Goal: Task Accomplishment & Management: Use online tool/utility

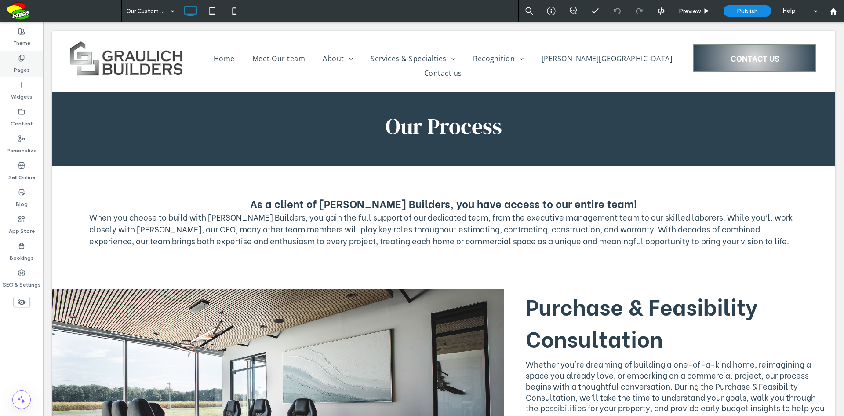
click at [28, 73] on label "Pages" at bounding box center [22, 68] width 16 height 12
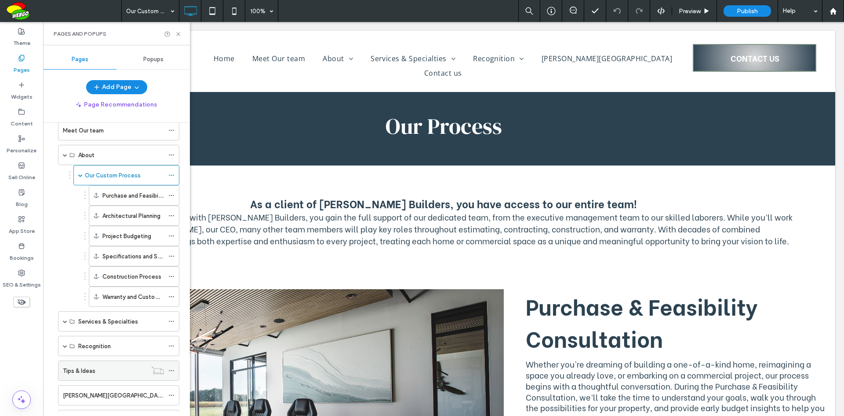
scroll to position [83, 0]
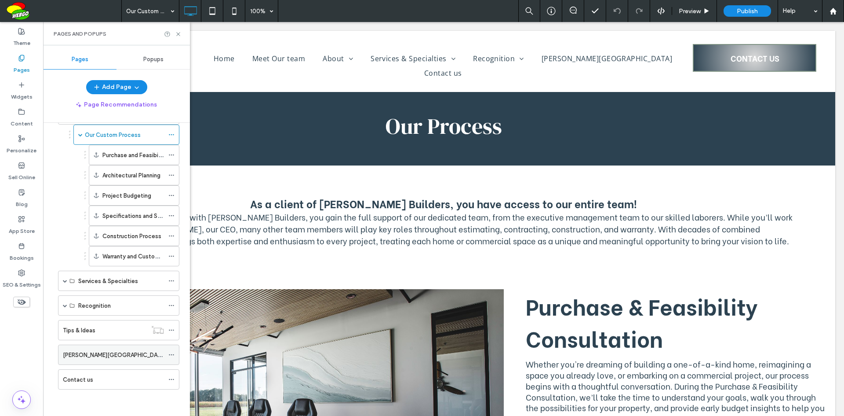
click at [131, 350] on div "[PERSON_NAME][GEOGRAPHIC_DATA]" at bounding box center [113, 354] width 101 height 9
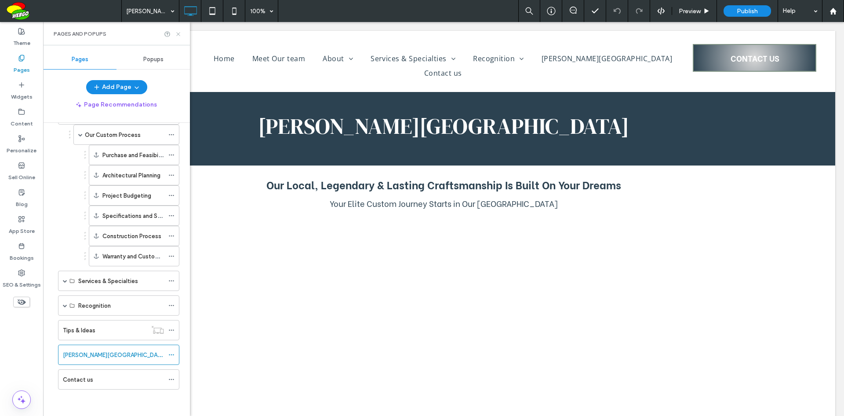
click at [179, 33] on icon at bounding box center [178, 34] width 7 height 7
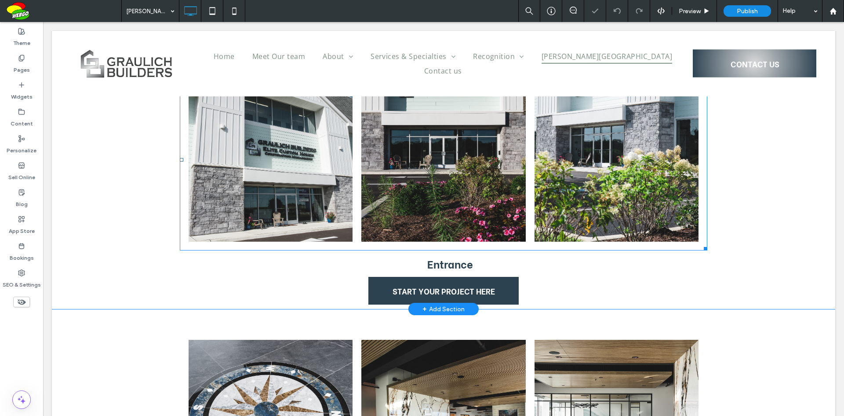
scroll to position [182, 0]
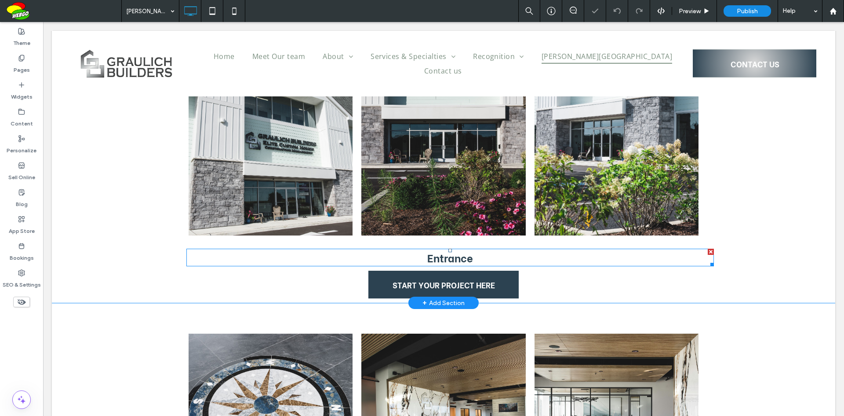
click at [447, 260] on link "Entrance" at bounding box center [450, 256] width 46 height 15
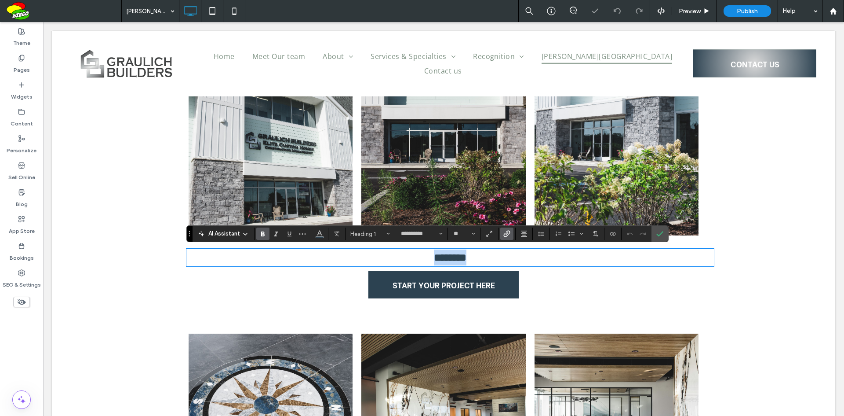
click at [447, 260] on link "********" at bounding box center [450, 257] width 33 height 11
click at [524, 234] on use "Alignment" at bounding box center [524, 233] width 6 height 6
click at [531, 265] on label "ui.textEditor.alignment.center" at bounding box center [533, 260] width 31 height 13
drag, startPoint x: 662, startPoint y: 233, endPoint x: 519, endPoint y: 267, distance: 146.4
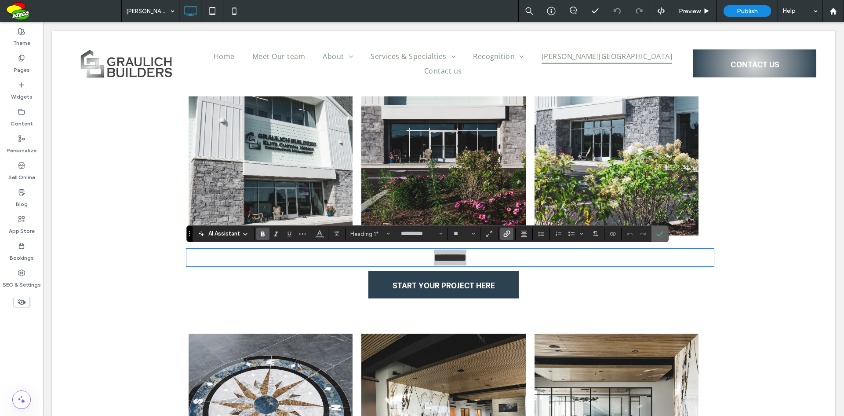
click at [662, 233] on icon "Confirm" at bounding box center [660, 233] width 7 height 7
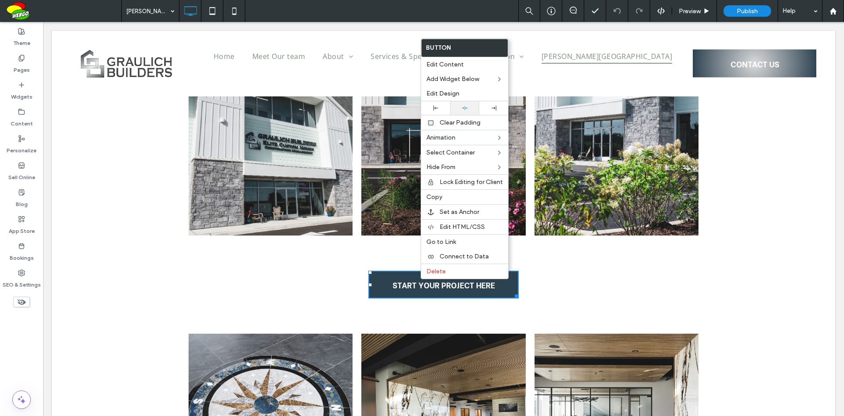
click at [465, 108] on use at bounding box center [465, 108] width 6 height 4
click at [465, 106] on use at bounding box center [465, 108] width 6 height 4
click at [556, 281] on div "Button Button Button Entrance START YOUR PROJECT HERE Click To Paste" at bounding box center [444, 171] width 528 height 262
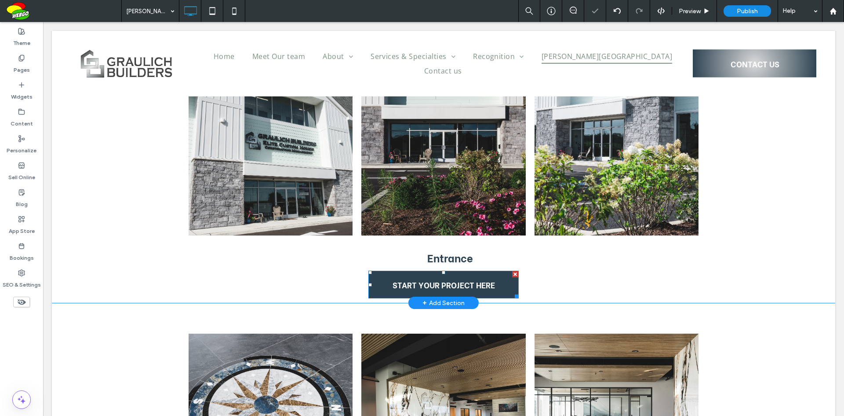
click at [499, 287] on link "START YOUR PROJECT HERE" at bounding box center [443, 284] width 150 height 28
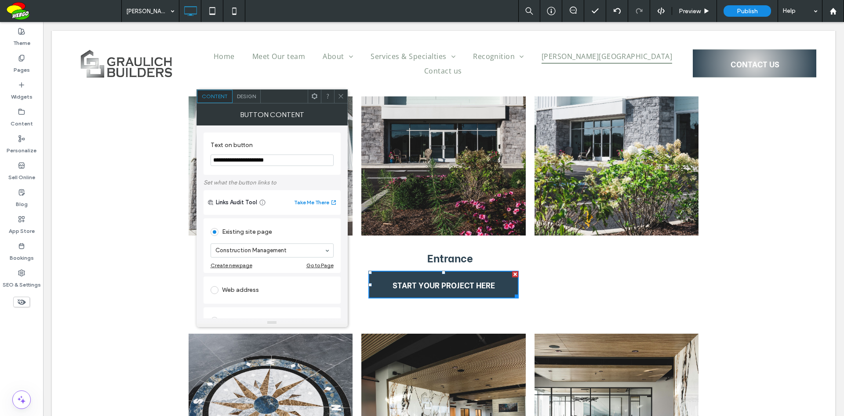
click at [343, 98] on icon at bounding box center [341, 96] width 7 height 7
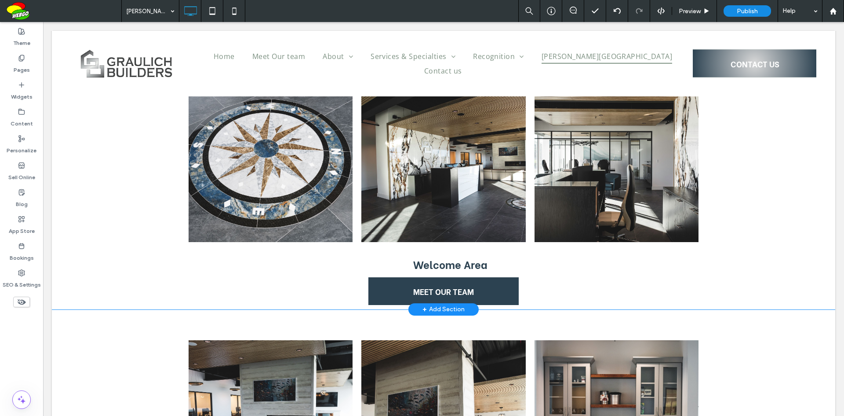
scroll to position [533, 0]
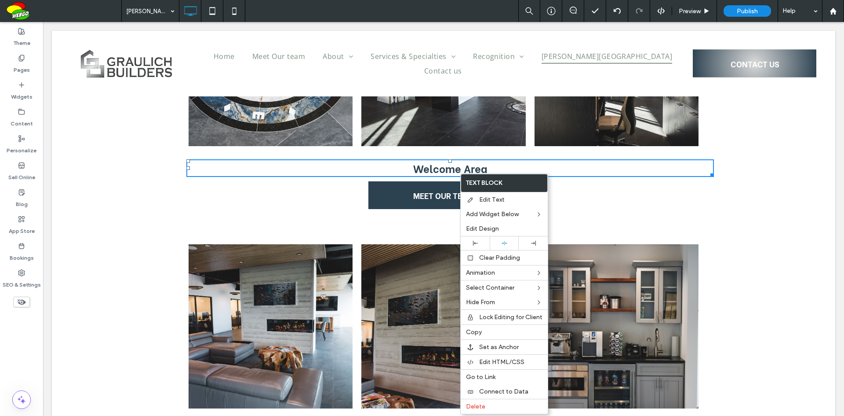
click at [460, 173] on link "Welcome Area" at bounding box center [450, 167] width 74 height 15
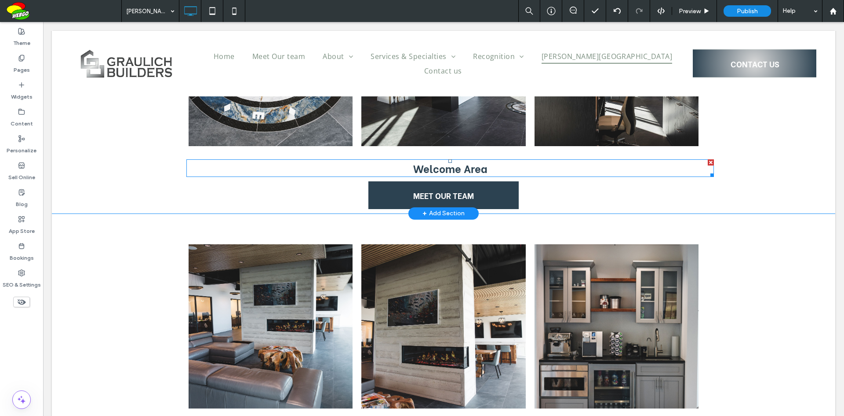
click at [460, 173] on link "Welcome Area" at bounding box center [450, 167] width 74 height 15
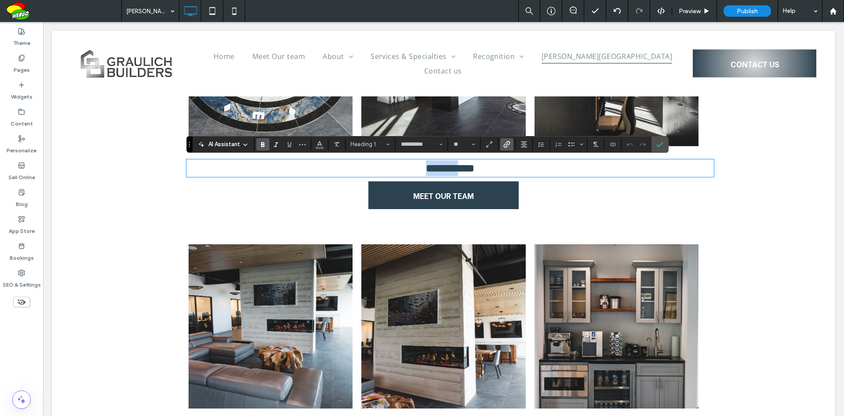
click at [460, 171] on link "**********" at bounding box center [450, 168] width 48 height 11
click at [527, 148] on button "Alignment" at bounding box center [524, 144] width 13 height 12
click at [660, 147] on icon "Confirm" at bounding box center [660, 144] width 7 height 7
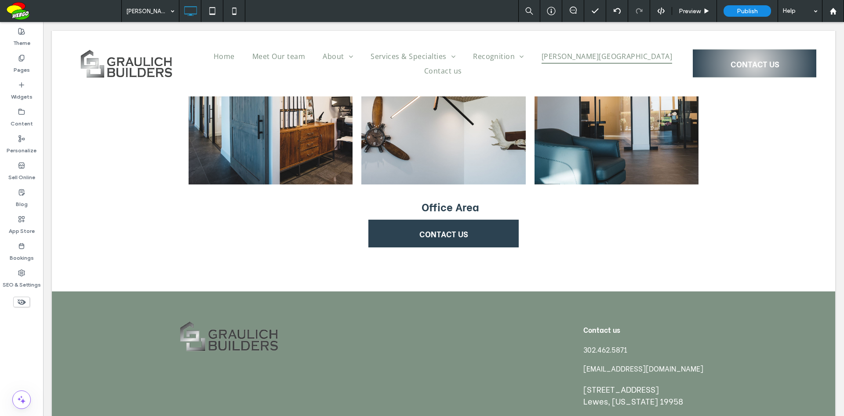
scroll to position [1545, 0]
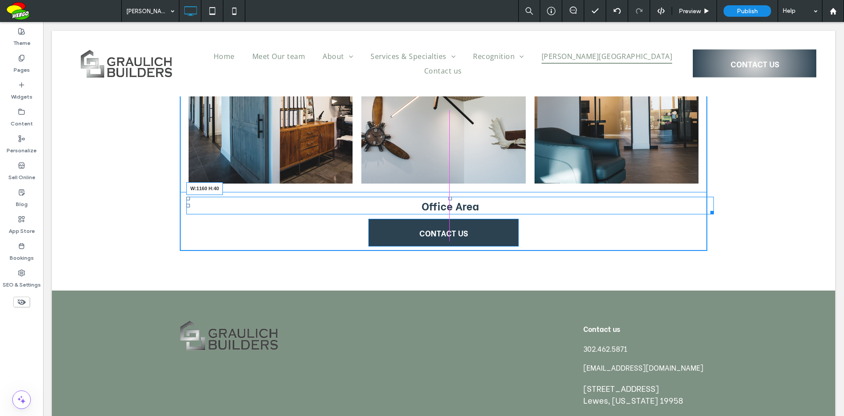
drag, startPoint x: 704, startPoint y: 211, endPoint x: 735, endPoint y: 234, distance: 39.0
click at [708, 212] on div at bounding box center [711, 211] width 7 height 7
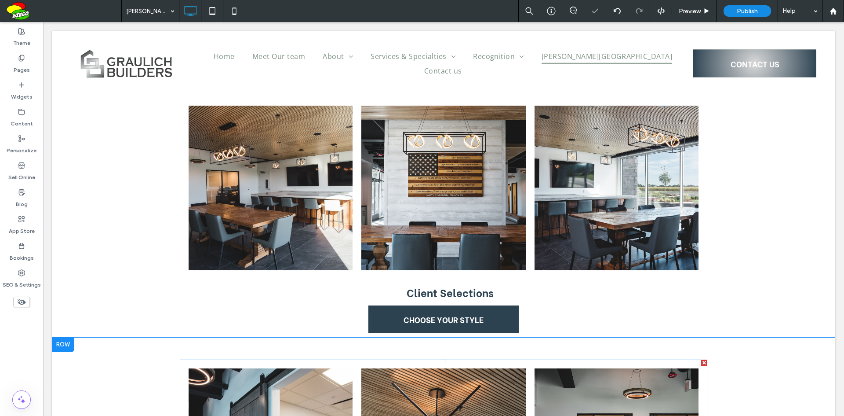
scroll to position [1193, 0]
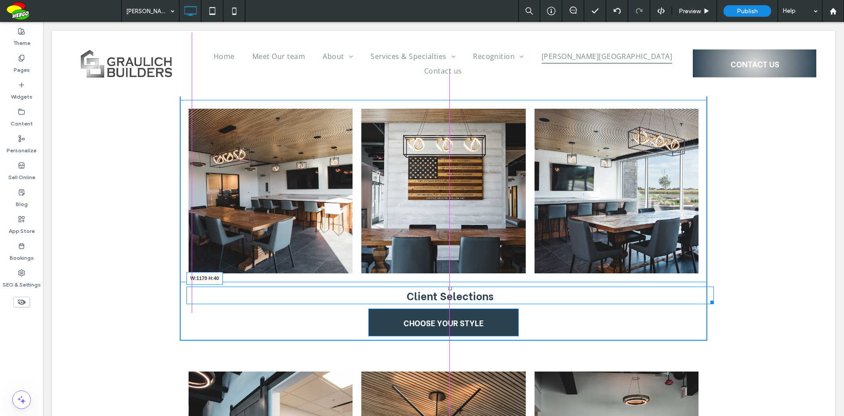
drag, startPoint x: 704, startPoint y: 302, endPoint x: 696, endPoint y: 303, distance: 8.8
click at [708, 303] on div at bounding box center [711, 300] width 7 height 7
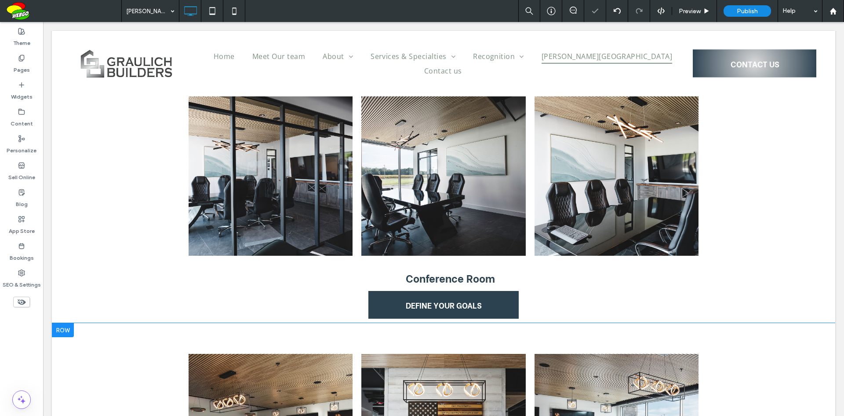
scroll to position [929, 0]
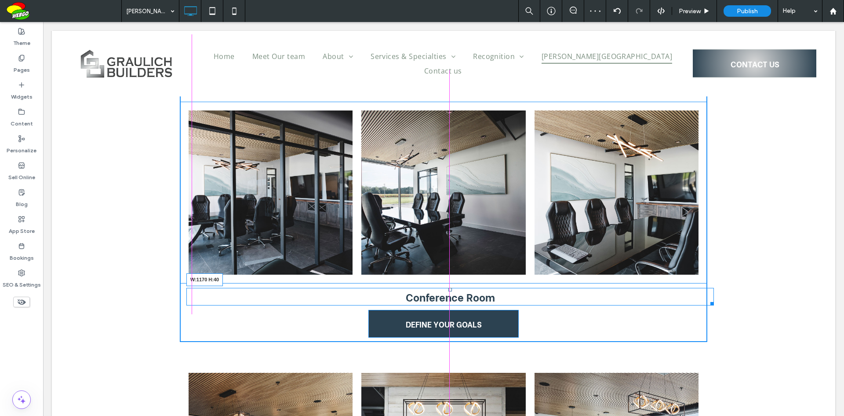
drag, startPoint x: 705, startPoint y: 302, endPoint x: 773, endPoint y: 325, distance: 72.0
click at [708, 301] on div at bounding box center [711, 302] width 7 height 7
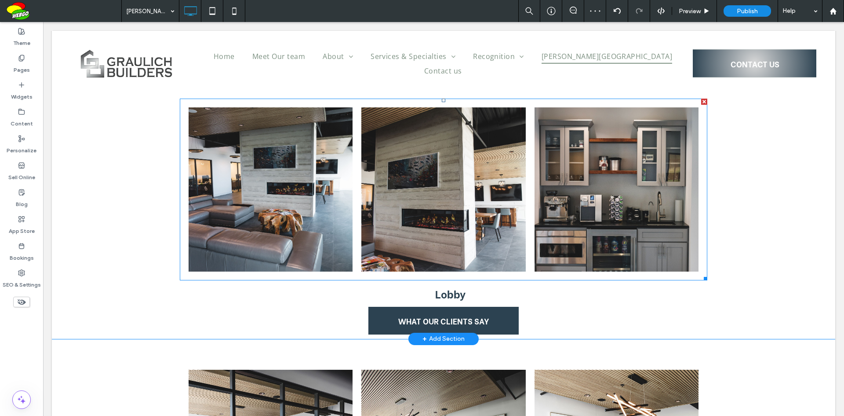
scroll to position [665, 0]
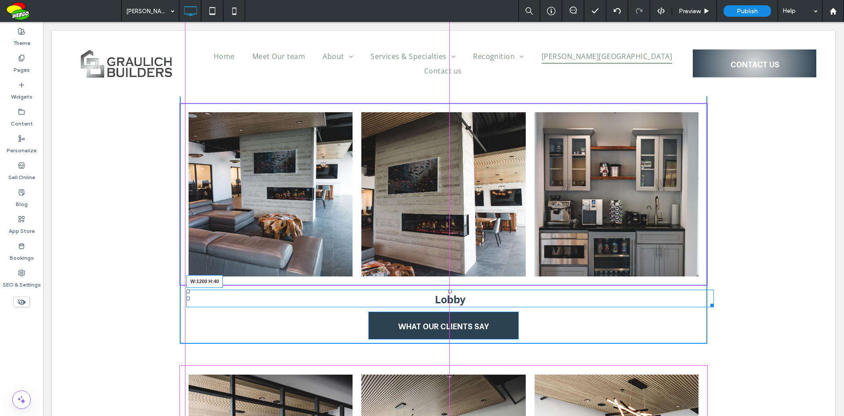
drag, startPoint x: 706, startPoint y: 305, endPoint x: 751, endPoint y: 324, distance: 49.3
click at [704, 306] on div "Button Button Button [PERSON_NAME]:1200 H:40 WHAT OUR CLIENTS SAY Click To Past…" at bounding box center [444, 212] width 784 height 262
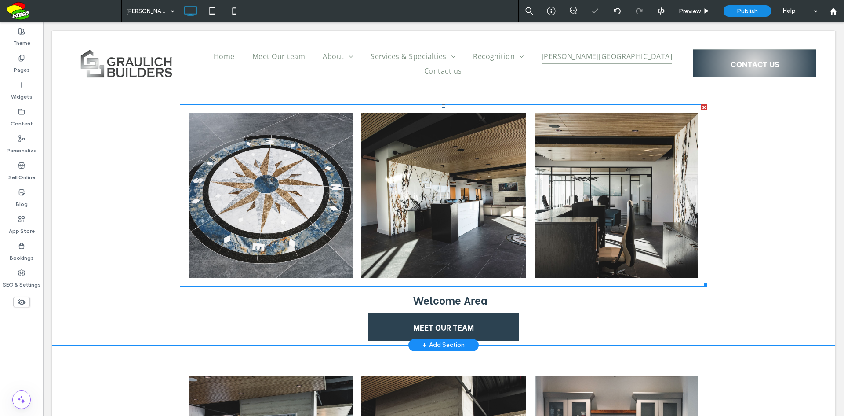
scroll to position [401, 0]
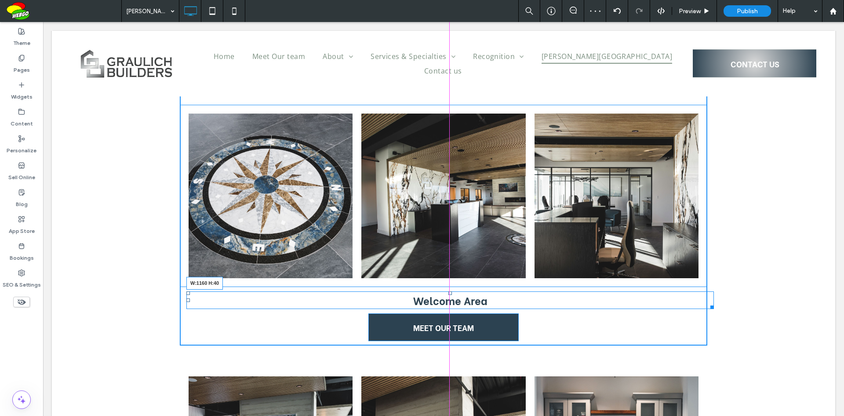
drag, startPoint x: 707, startPoint y: 308, endPoint x: 742, endPoint y: 330, distance: 41.5
click at [698, 308] on div "Button Button Button Welcome Area W:1160 H:40 MEET OUR TEAM Click To Paste" at bounding box center [444, 214] width 528 height 262
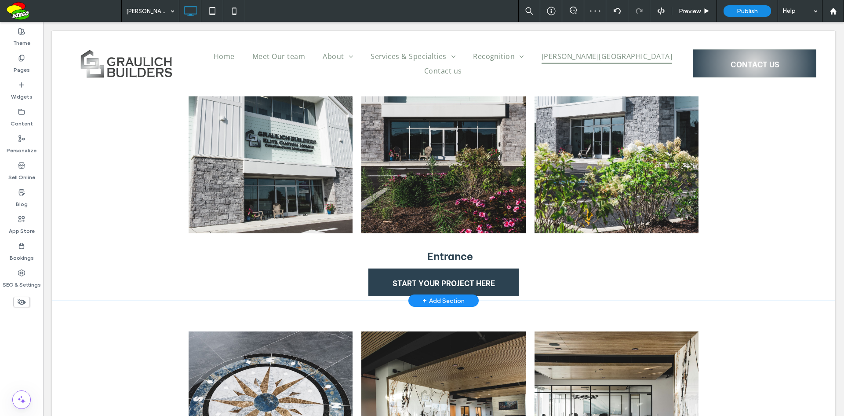
scroll to position [182, 0]
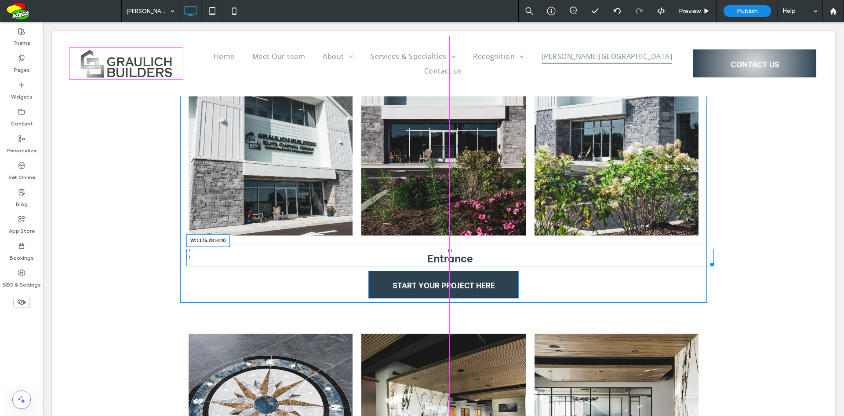
drag, startPoint x: 705, startPoint y: 263, endPoint x: 753, endPoint y: 293, distance: 57.1
click at [700, 264] on div "Button Button Button Entrance W:1175.28 H:40 START YOUR PROJECT HERE Click To P…" at bounding box center [444, 171] width 528 height 262
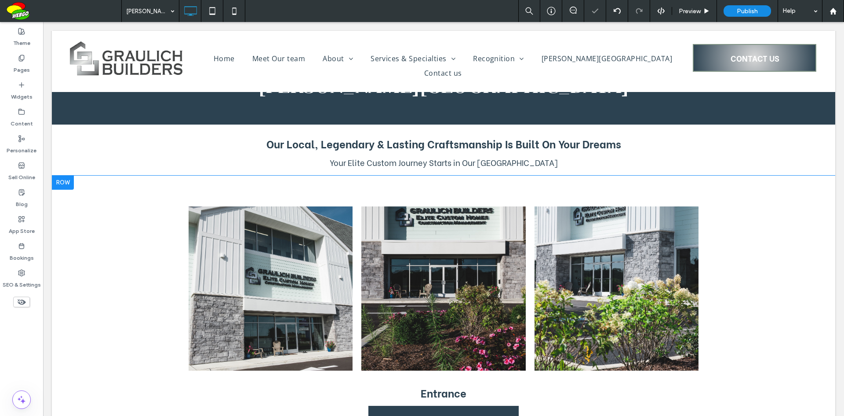
scroll to position [88, 0]
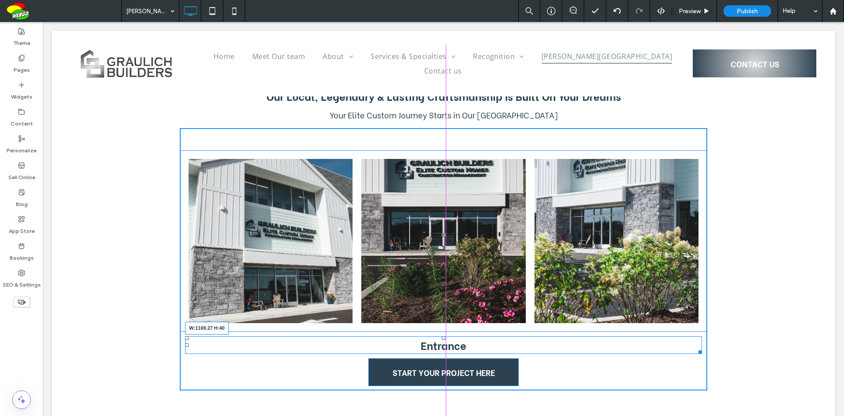
drag, startPoint x: 694, startPoint y: 352, endPoint x: 741, endPoint y: 368, distance: 49.2
click at [696, 353] on div at bounding box center [699, 350] width 7 height 7
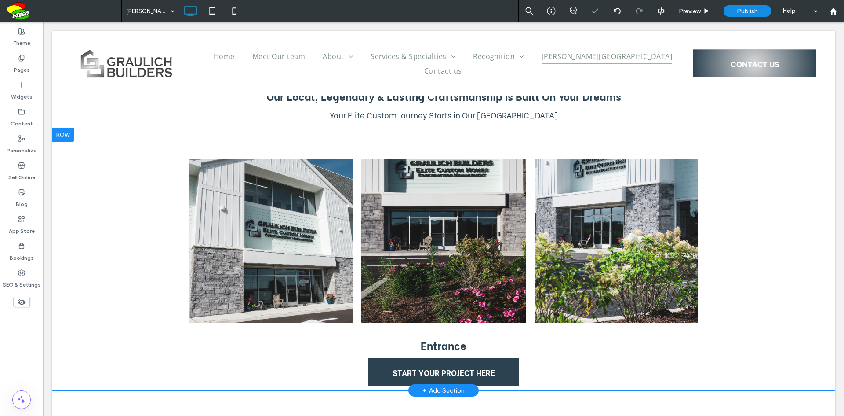
click at [765, 288] on div "Button Button Button Entrance START YOUR PROJECT HERE Click To Paste Row + Add …" at bounding box center [444, 259] width 784 height 262
